Goal: Task Accomplishment & Management: Manage account settings

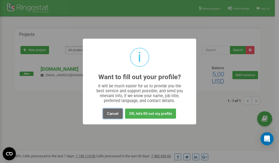
click at [111, 114] on button "Cancel" at bounding box center [113, 114] width 20 height 10
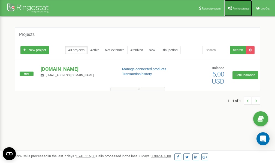
click at [235, 8] on span "Profile settings" at bounding box center [241, 8] width 17 height 3
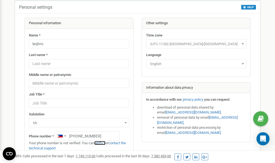
click at [102, 144] on link "verify it" at bounding box center [99, 143] width 11 height 4
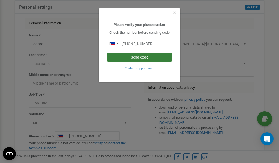
click at [143, 58] on button "Send code" at bounding box center [139, 57] width 65 height 9
